Goal: Information Seeking & Learning: Learn about a topic

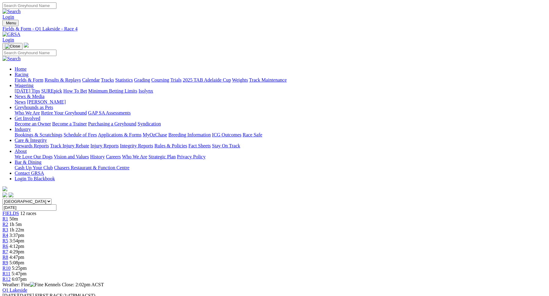
click at [8, 244] on link "R6" at bounding box center [5, 246] width 6 height 5
click at [290, 249] on div "R7 4:29pm" at bounding box center [274, 251] width 544 height 5
click at [184, 227] on div "R3 15m" at bounding box center [274, 229] width 544 height 5
click at [24, 255] on span "4:47pm" at bounding box center [16, 257] width 15 height 5
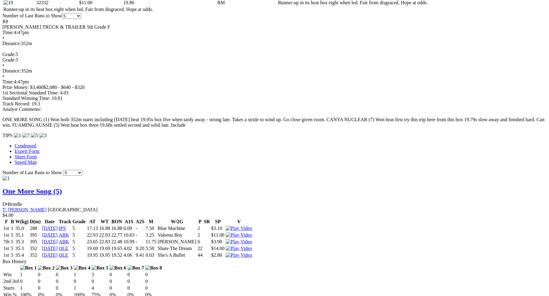
scroll to position [400, 0]
